Goal: Transaction & Acquisition: Subscribe to service/newsletter

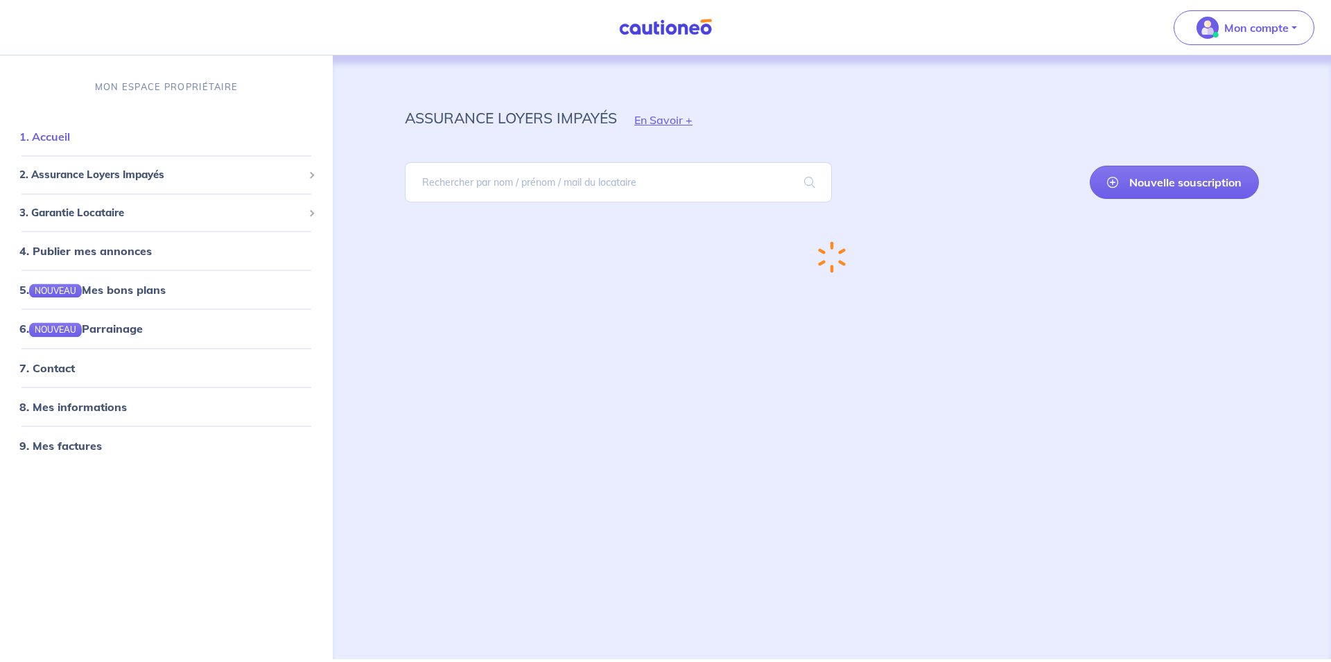
click at [70, 135] on link "1. Accueil" at bounding box center [44, 137] width 51 height 14
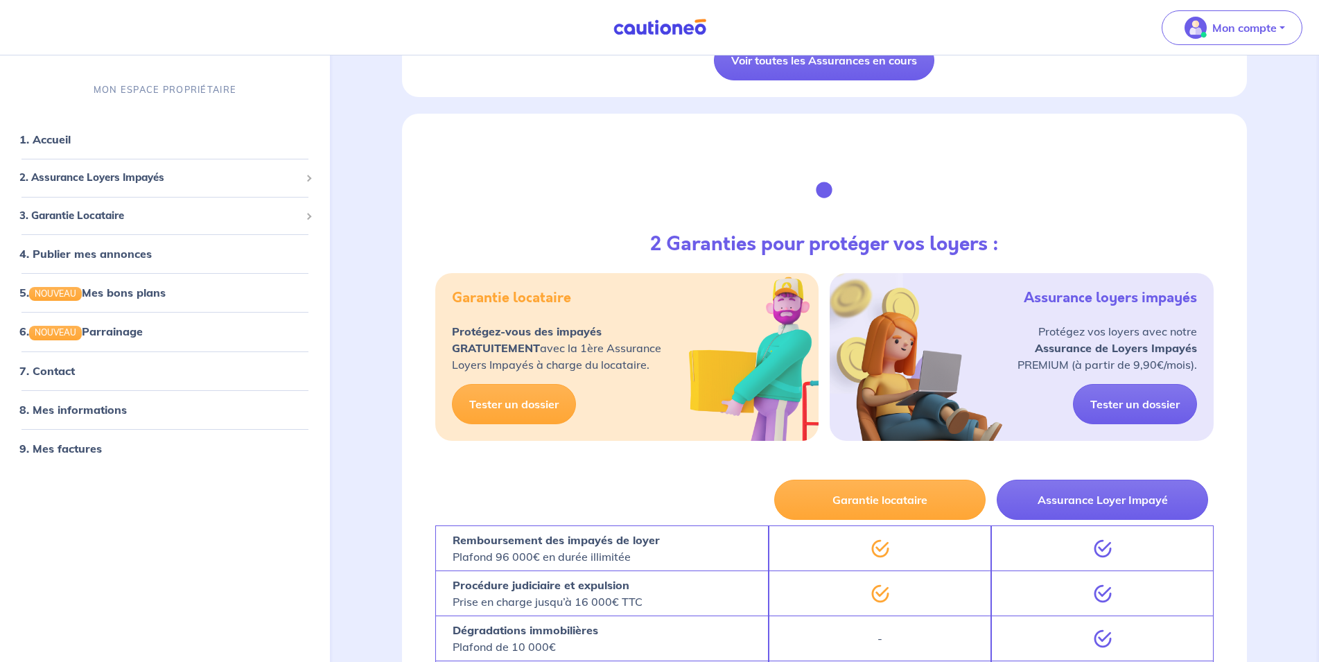
scroll to position [2475, 0]
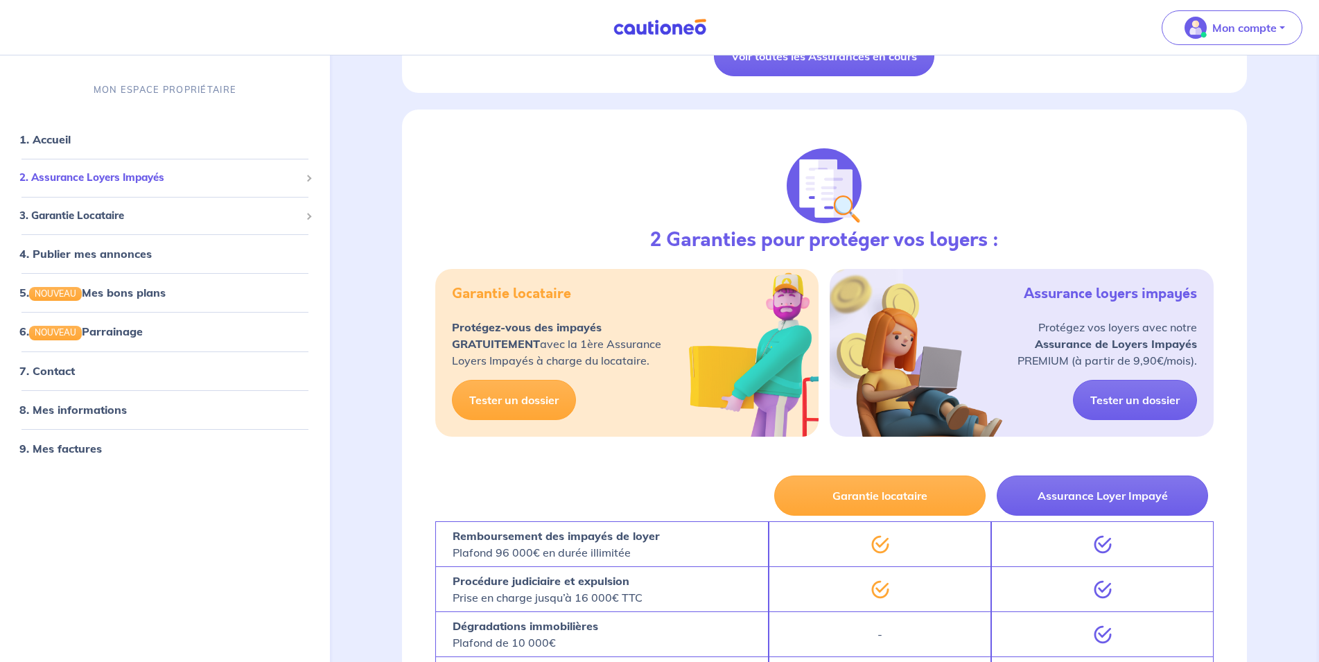
click at [121, 175] on span "2. Assurance Loyers Impayés" at bounding box center [159, 178] width 281 height 16
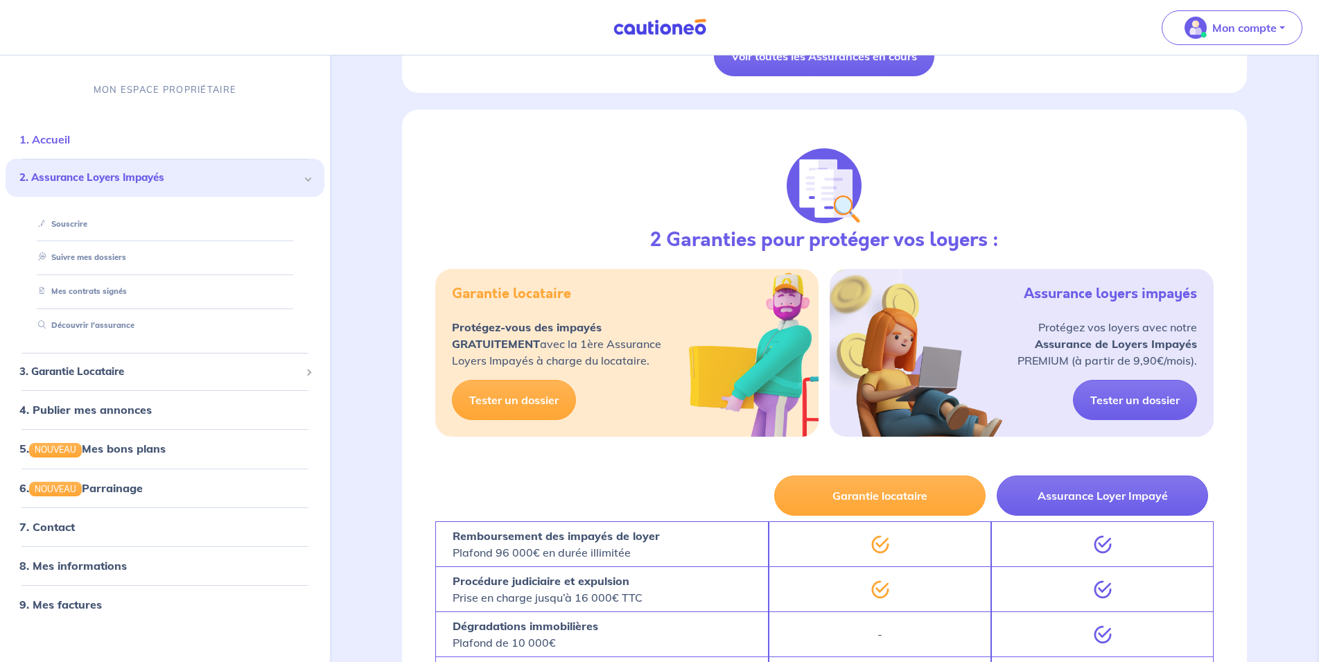
click at [60, 133] on link "1. Accueil" at bounding box center [44, 139] width 51 height 14
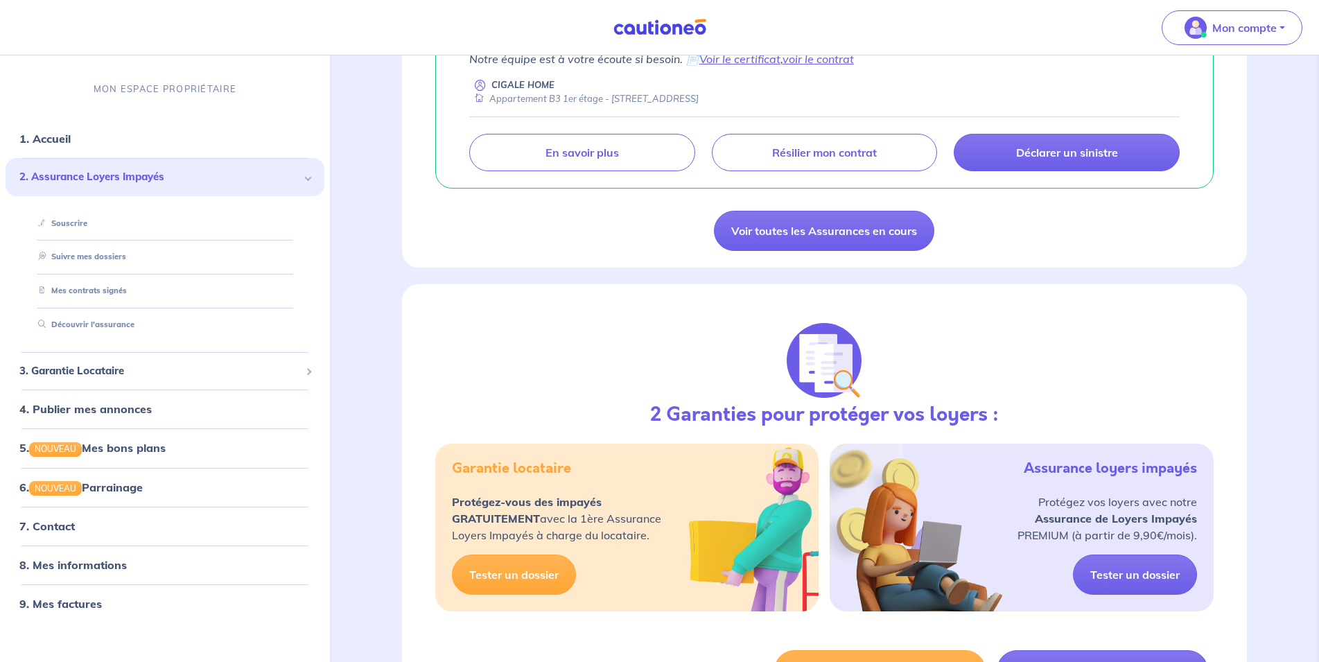
scroll to position [2334, 0]
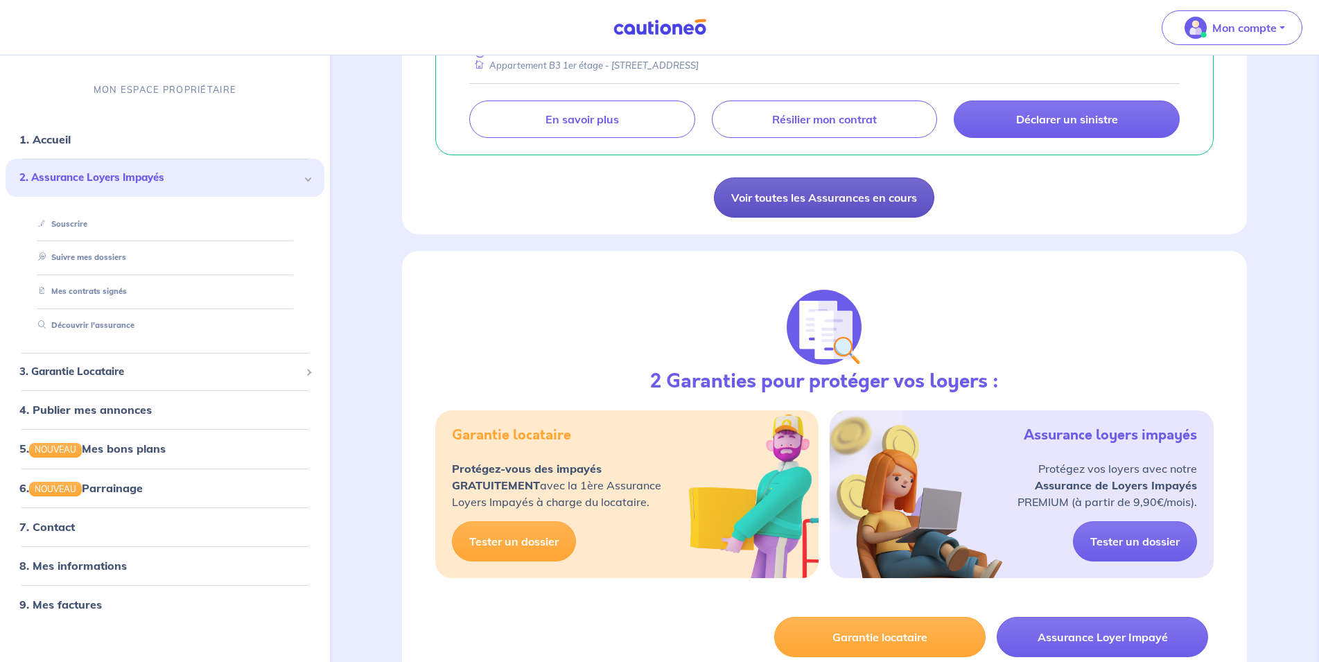
click at [835, 204] on link "Voir toutes les Assurances en cours" at bounding box center [824, 197] width 220 height 40
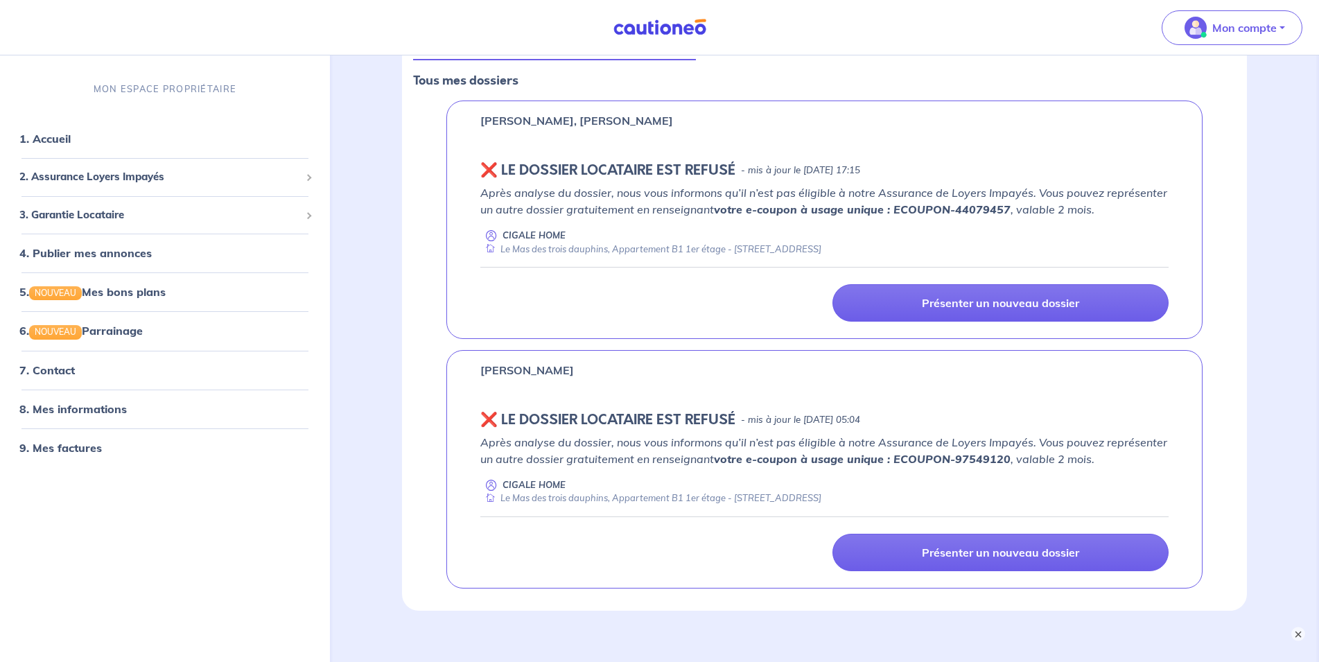
scroll to position [134, 0]
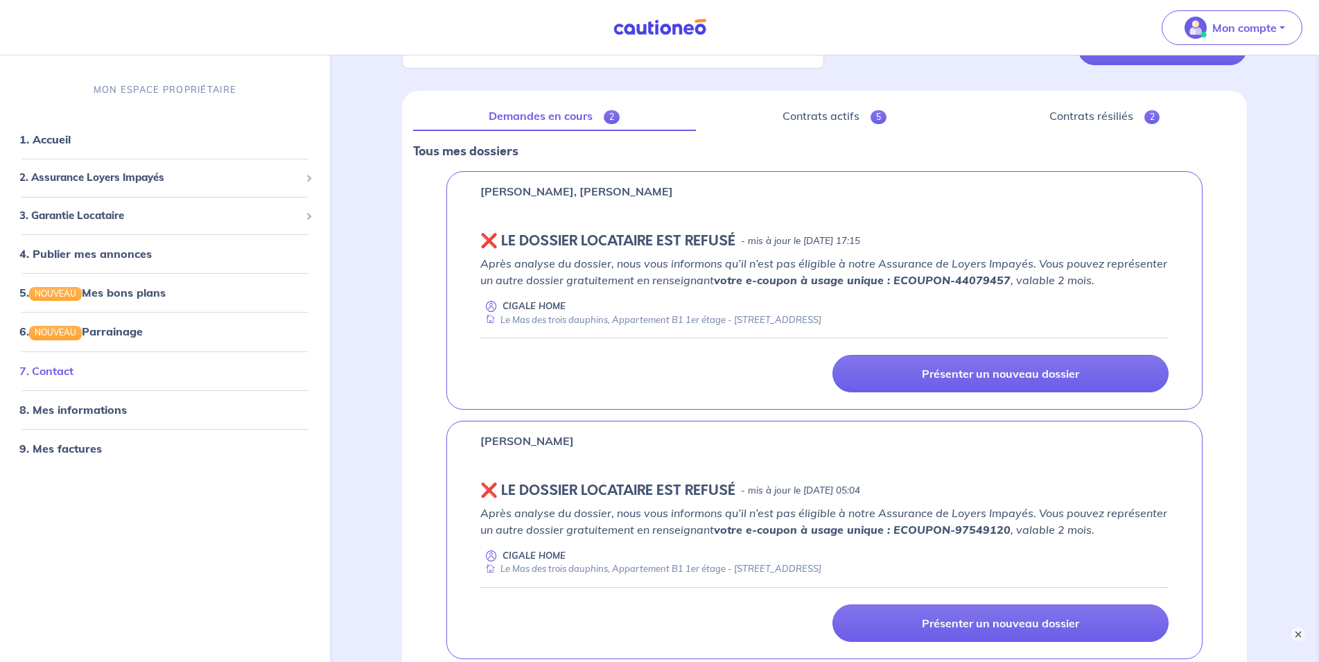
click at [67, 368] on link "7. Contact" at bounding box center [46, 370] width 54 height 14
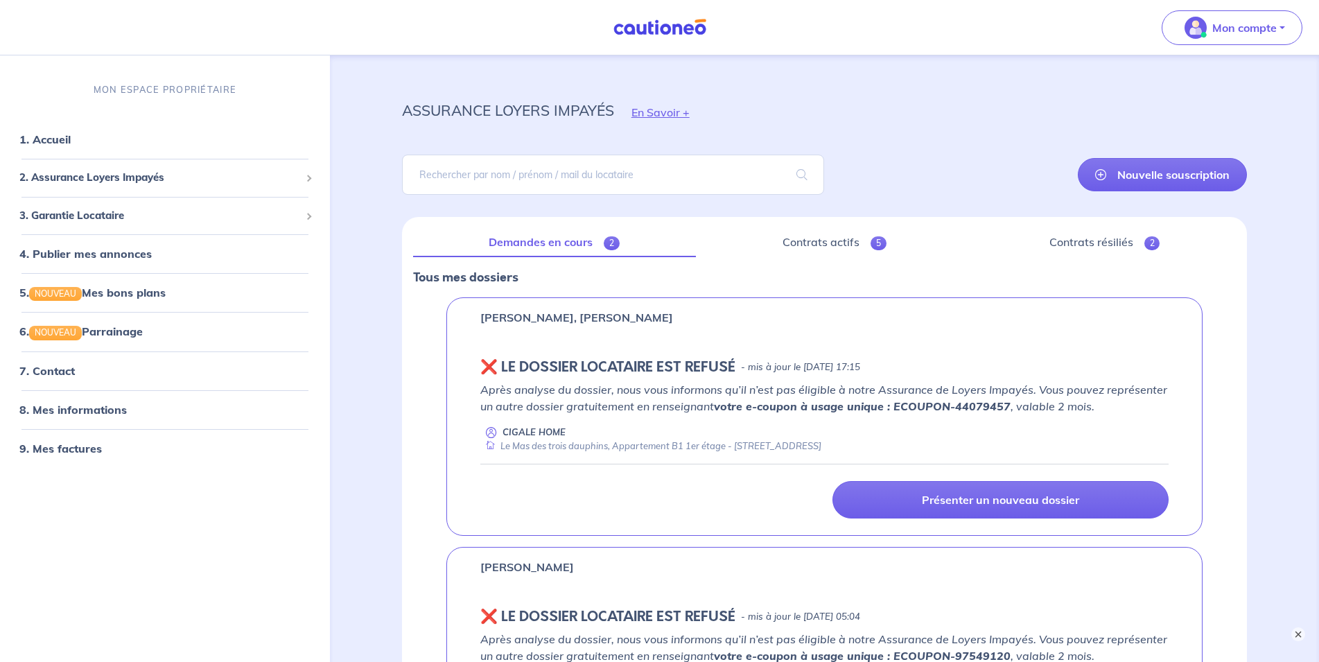
scroll to position [0, 0]
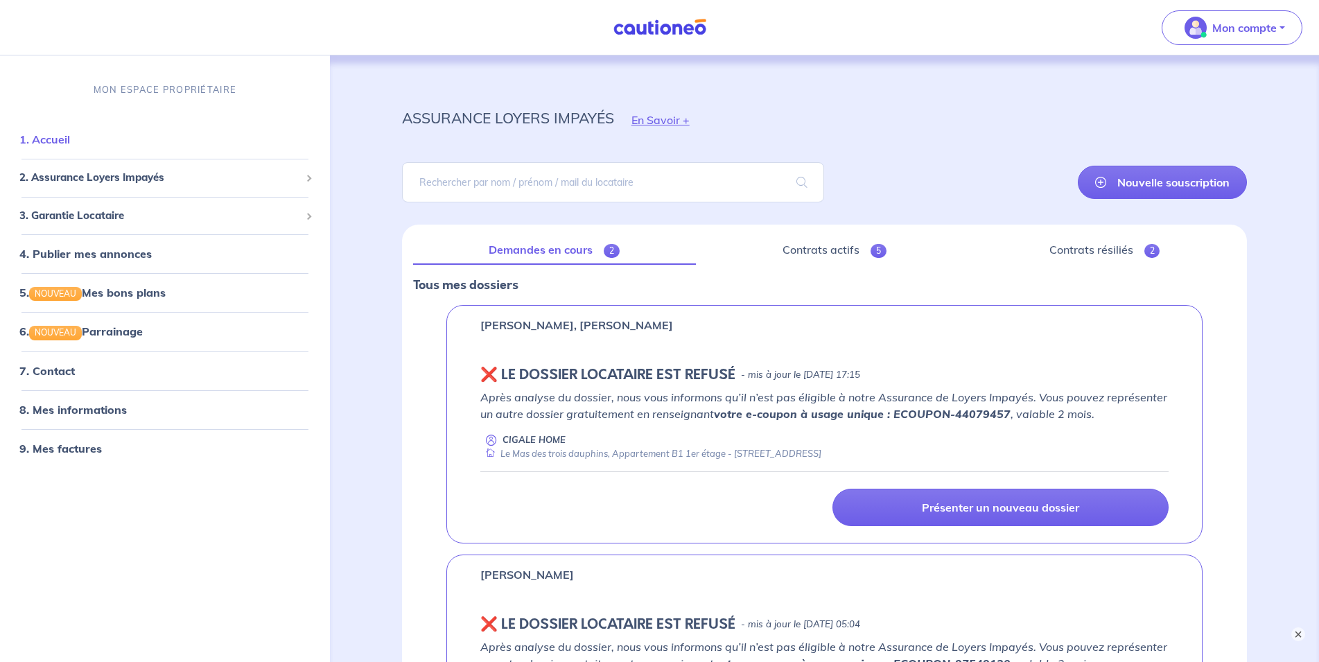
click at [53, 145] on link "1. Accueil" at bounding box center [44, 139] width 51 height 14
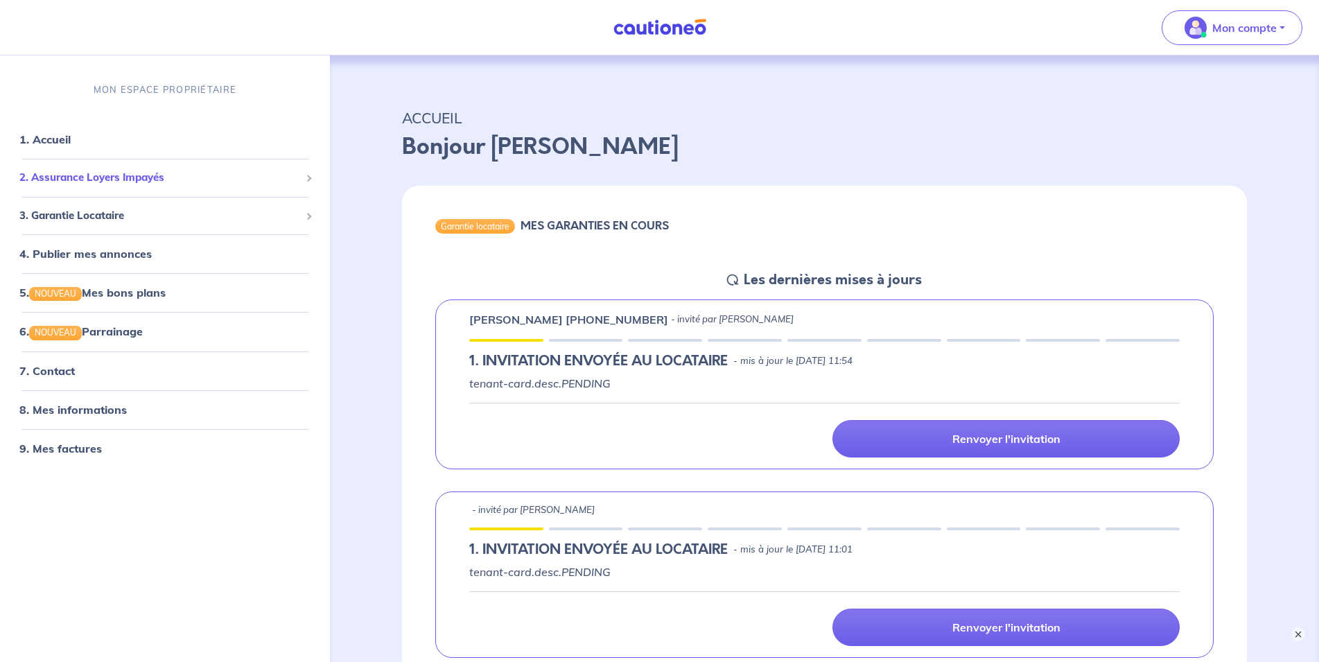
click at [114, 173] on span "2. Assurance Loyers Impayés" at bounding box center [159, 178] width 281 height 16
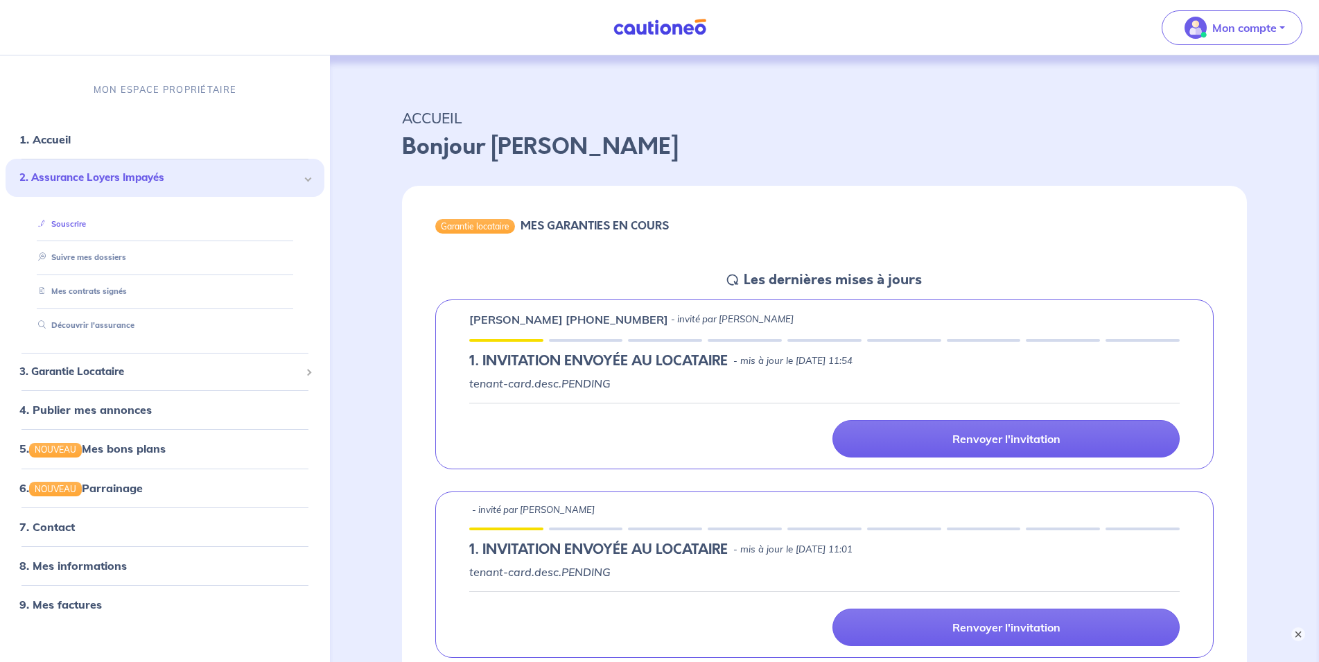
click at [81, 223] on link "Souscrire" at bounding box center [59, 223] width 53 height 10
click at [121, 326] on link "Découvrir l'assurance" at bounding box center [83, 325] width 100 height 10
